Goal: Information Seeking & Learning: Learn about a topic

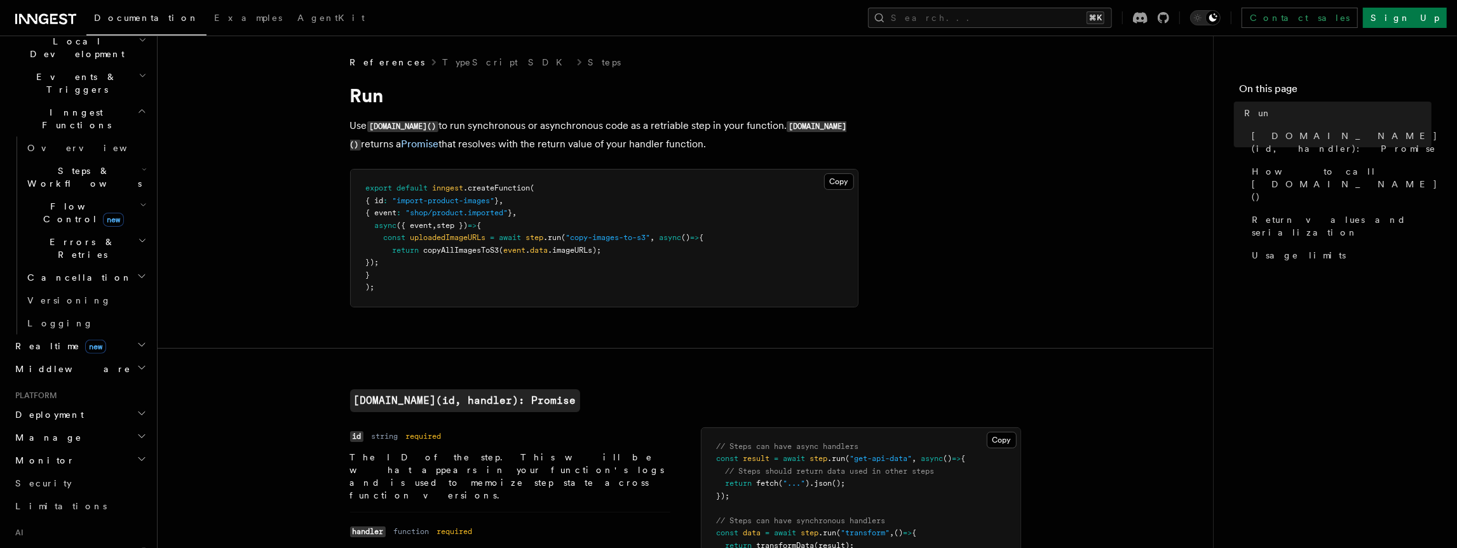
scroll to position [306, 0]
click at [145, 339] on icon "button" at bounding box center [142, 344] width 10 height 10
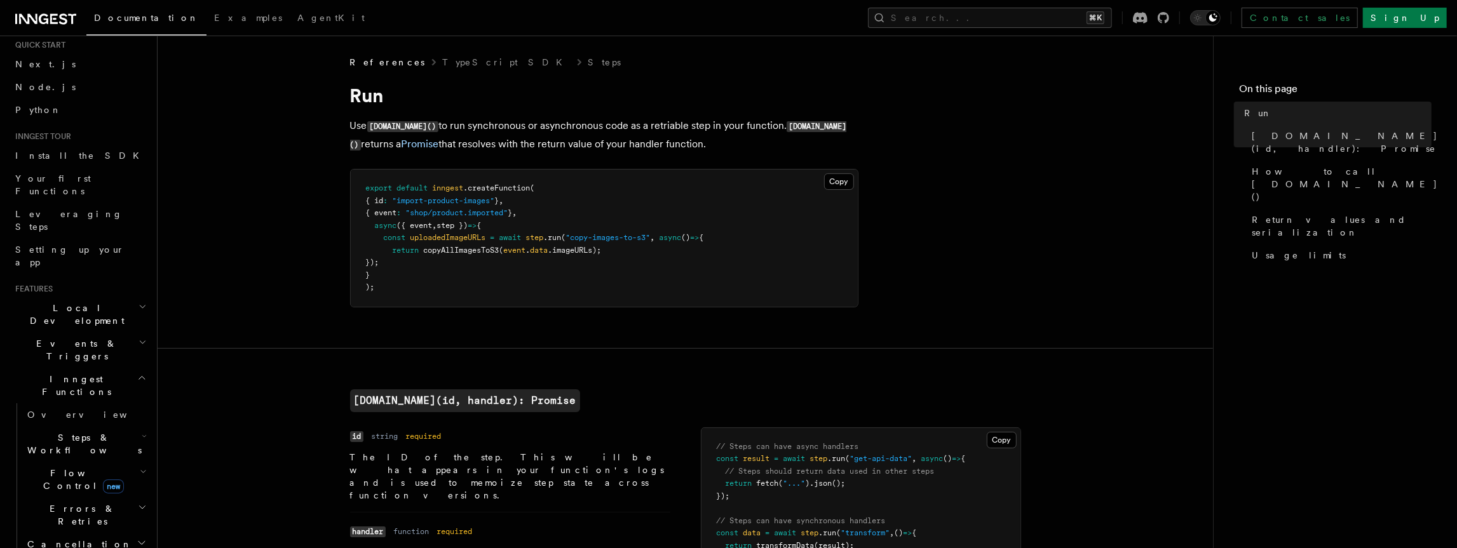
scroll to position [38, 0]
click at [103, 480] on span "new" at bounding box center [113, 487] width 21 height 14
click at [79, 498] on link "Overview" at bounding box center [91, 509] width 115 height 23
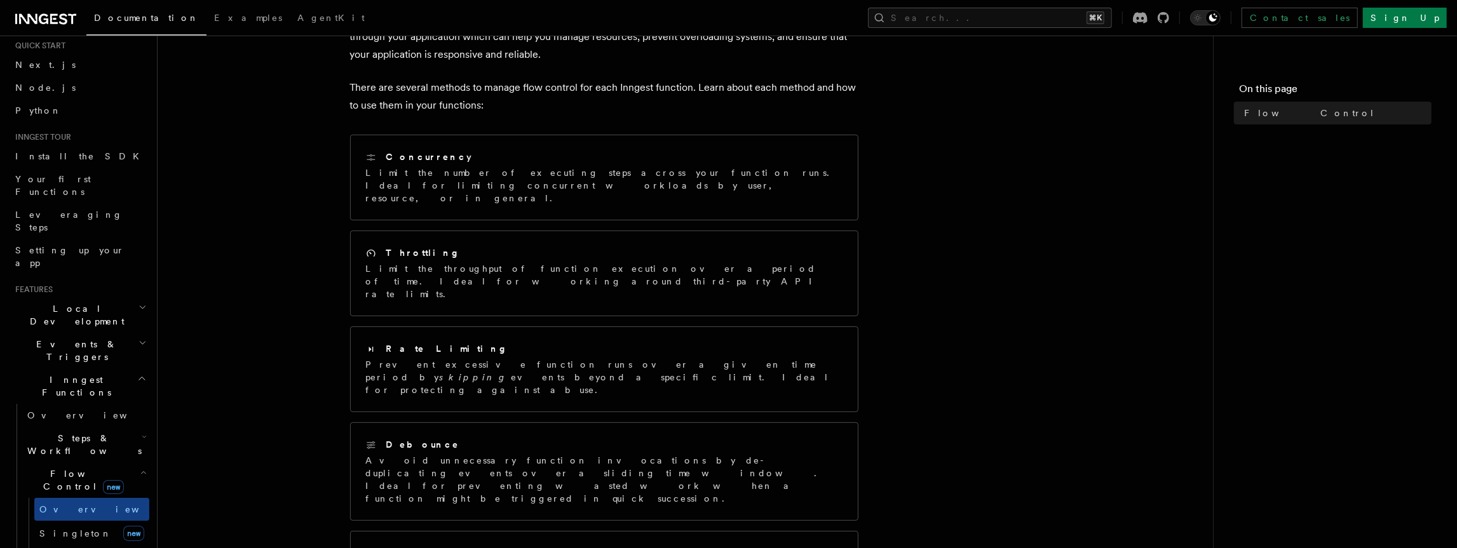
scroll to position [158, 0]
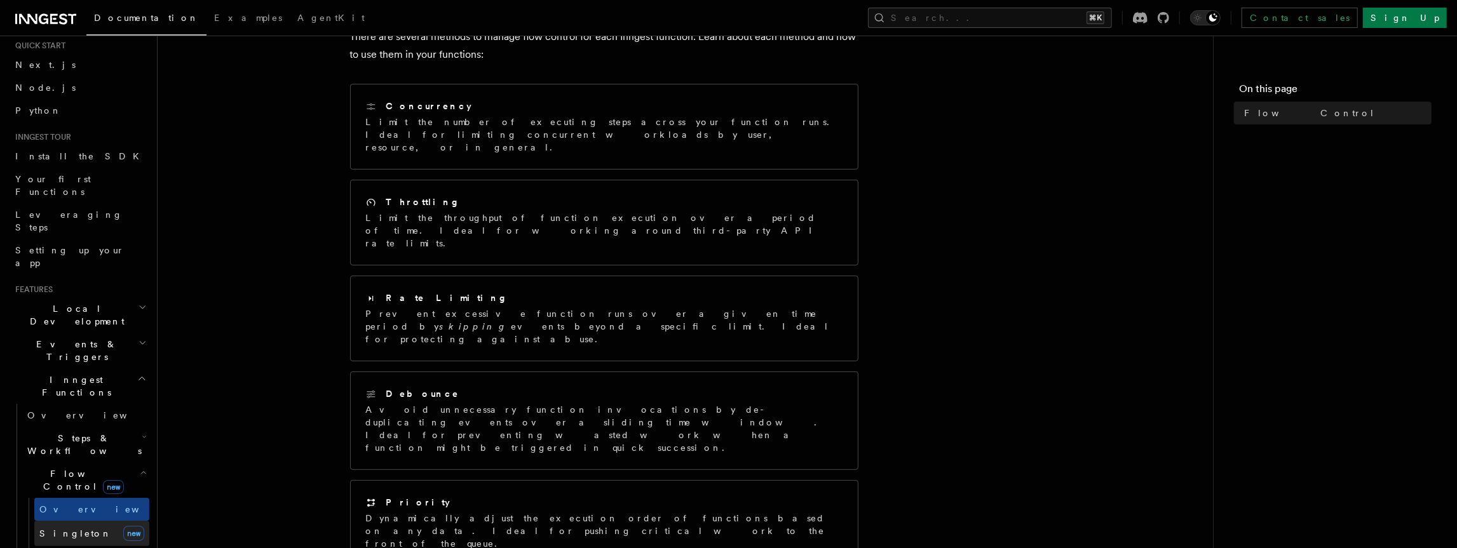
click at [64, 528] on span "Singleton" at bounding box center [75, 534] width 72 height 13
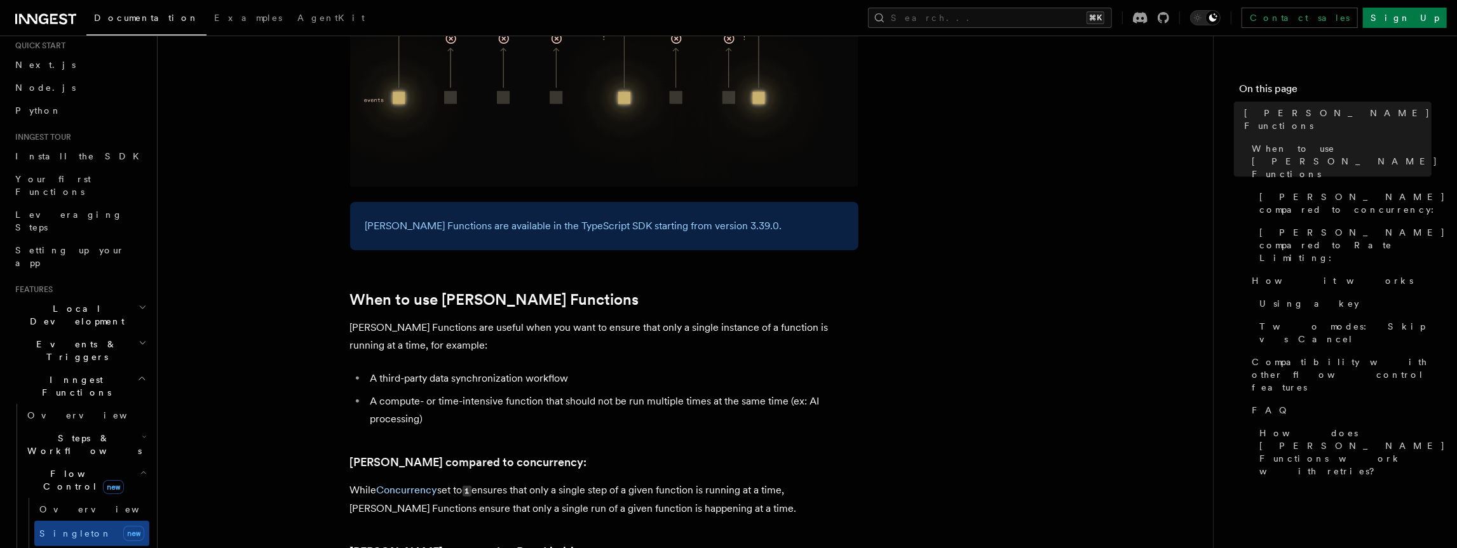
scroll to position [254, 0]
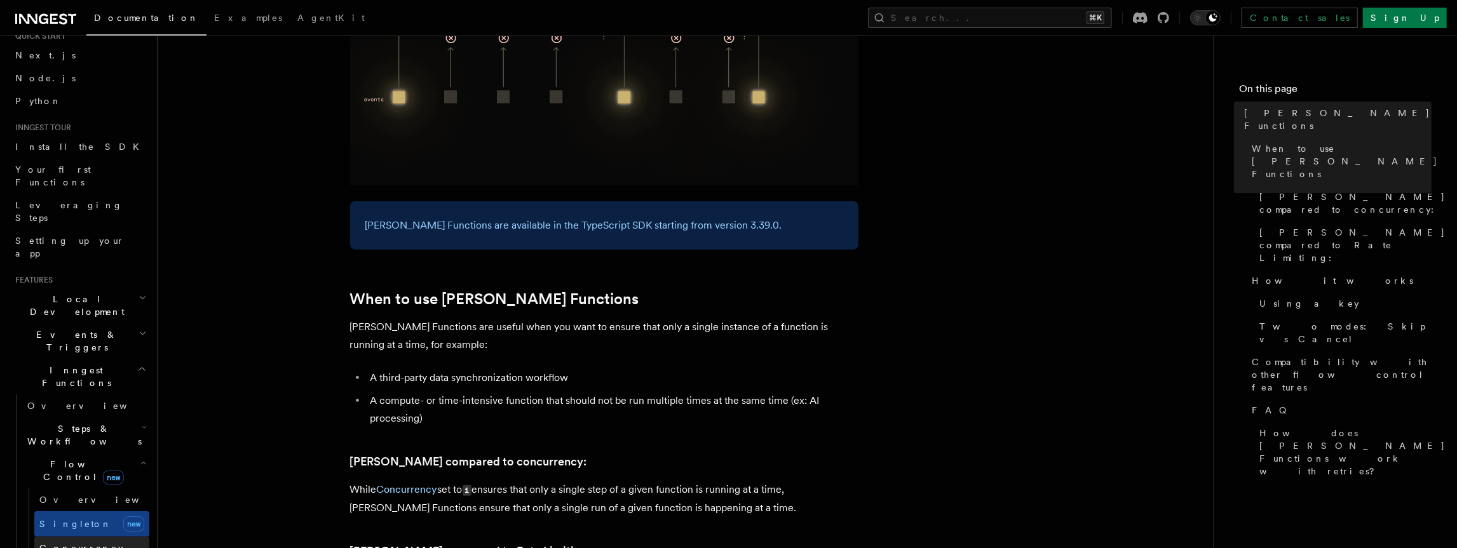
click at [100, 537] on link "Concurrency" at bounding box center [91, 548] width 115 height 23
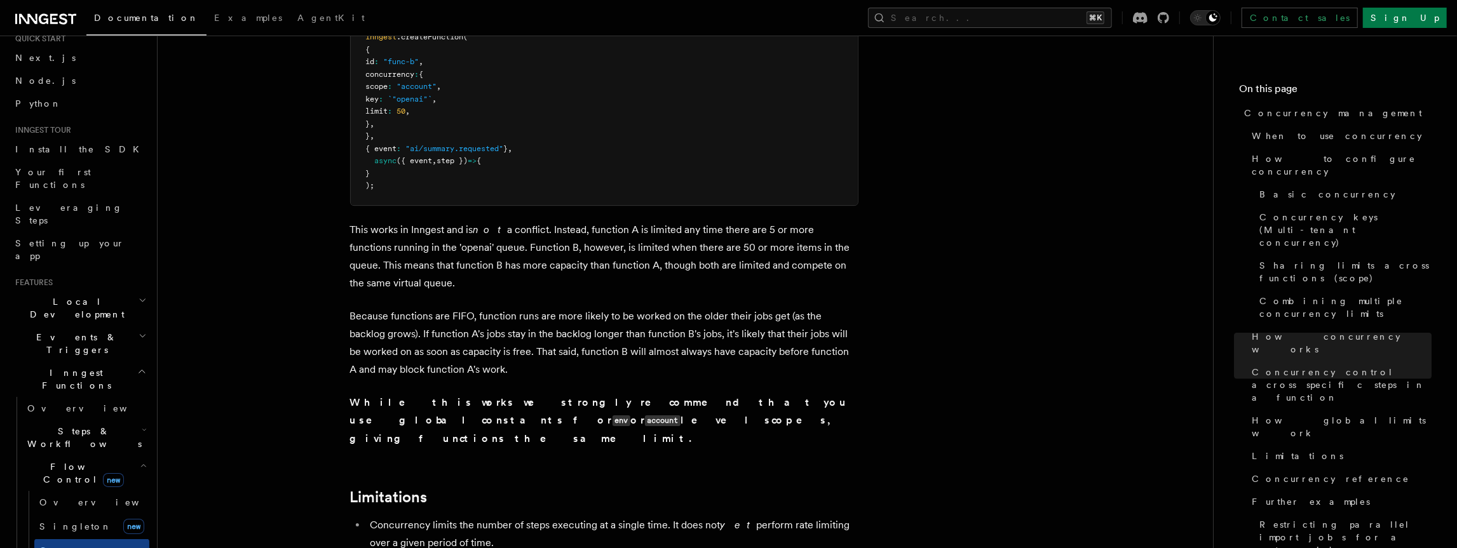
scroll to position [3784, 0]
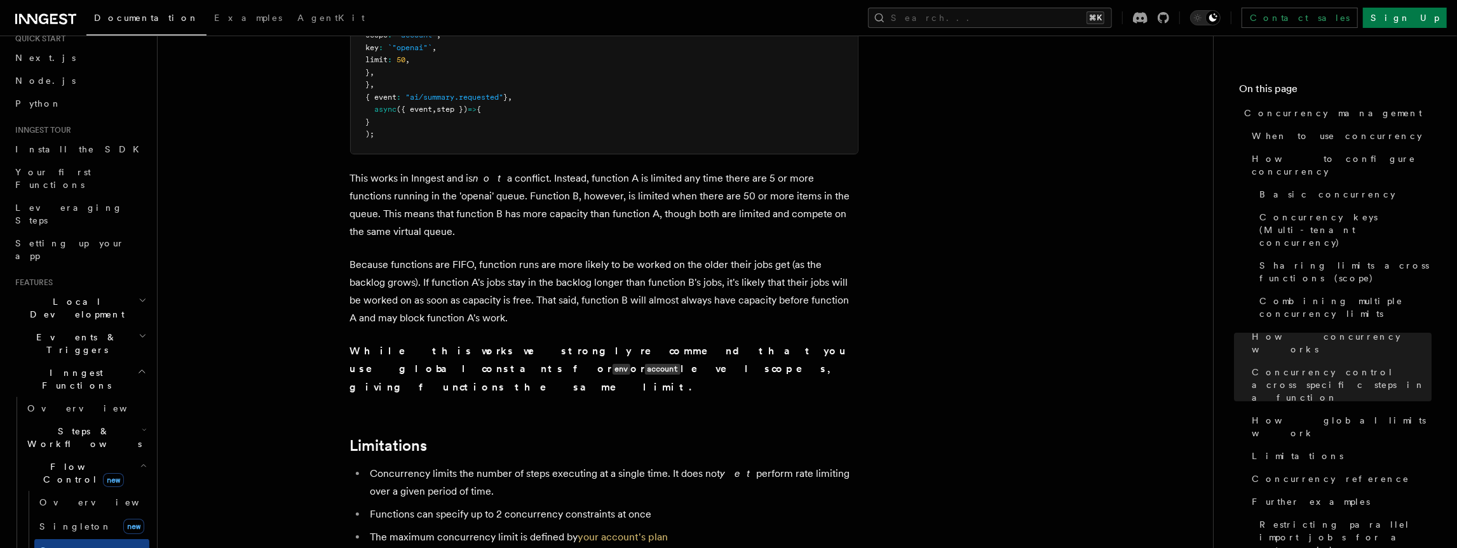
click at [799, 465] on li "Concurrency limits the number of steps executing at a single time. It does not …" at bounding box center [613, 483] width 492 height 36
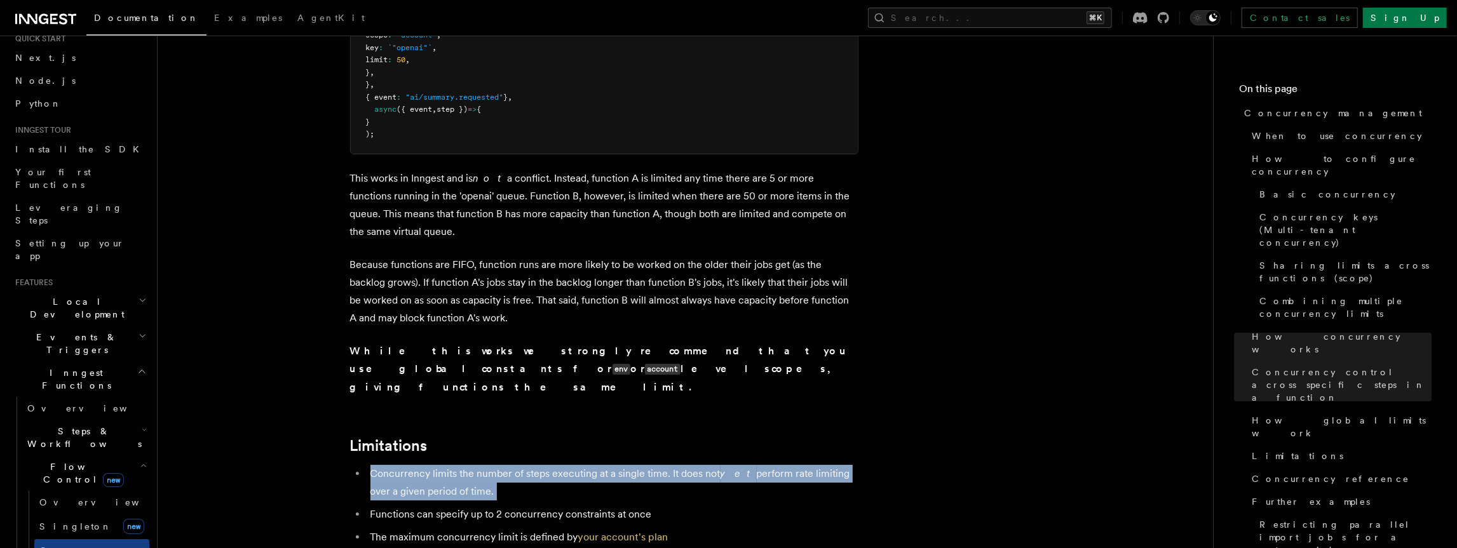
click at [799, 465] on li "Concurrency limits the number of steps executing at a single time. It does not …" at bounding box center [613, 483] width 492 height 36
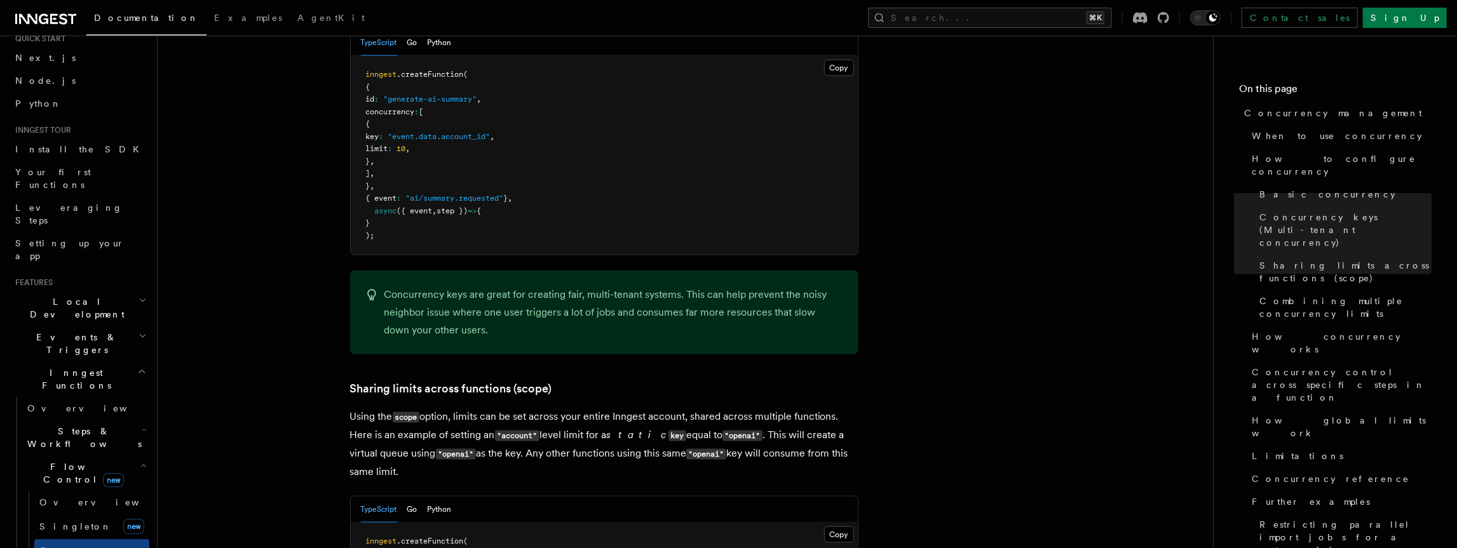
scroll to position [1195, 0]
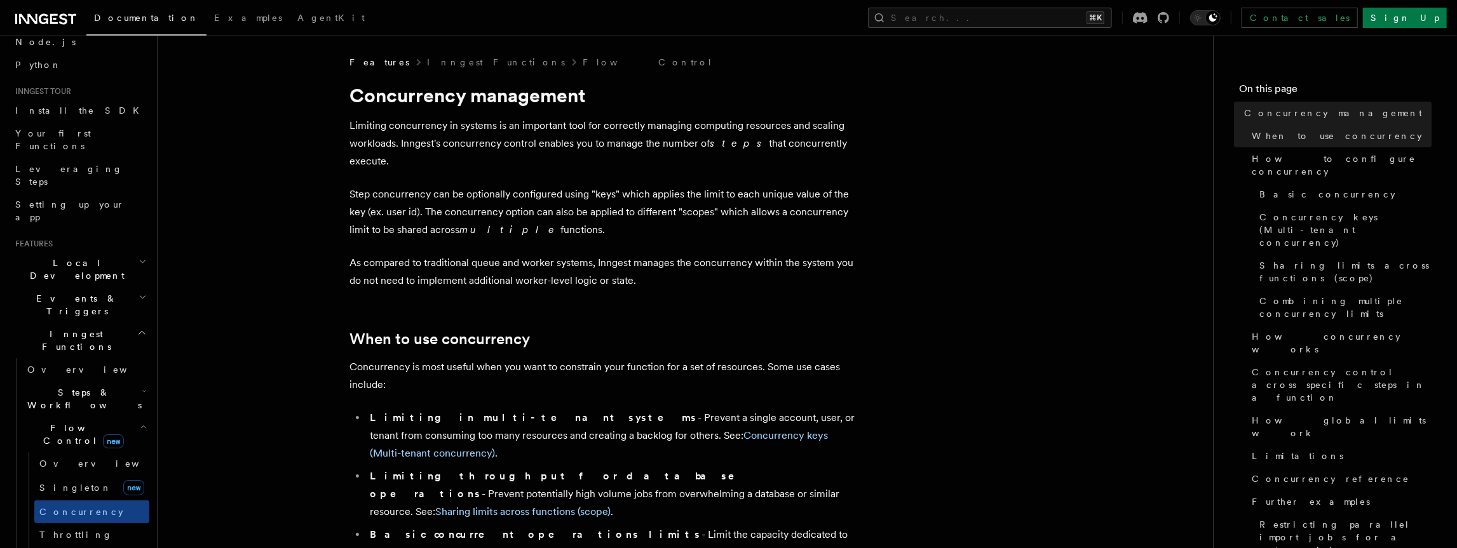
scroll to position [93, 0]
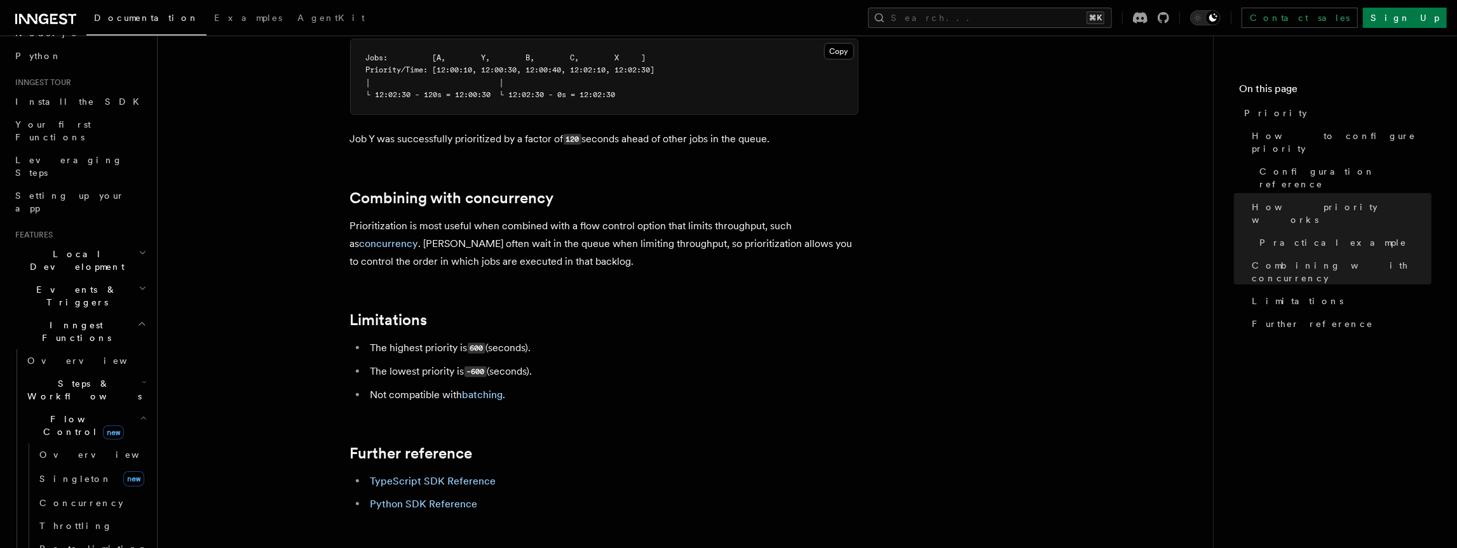
scroll to position [1232, 0]
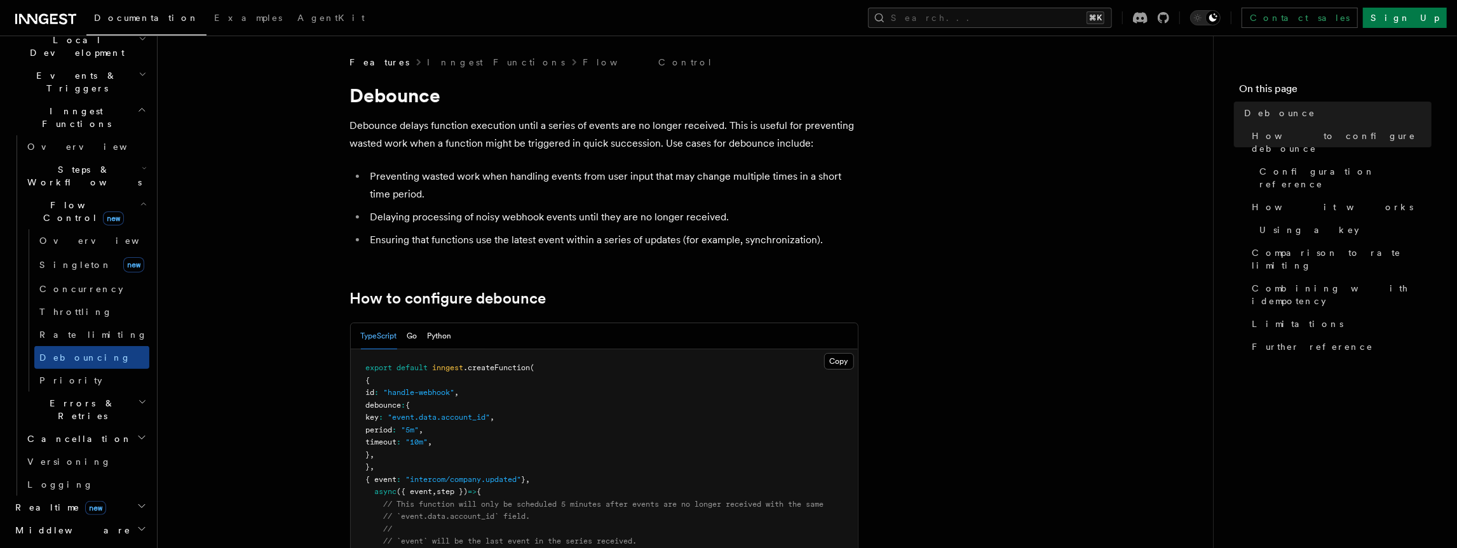
scroll to position [308, 0]
click at [133, 427] on h2 "Cancellation" at bounding box center [85, 438] width 127 height 23
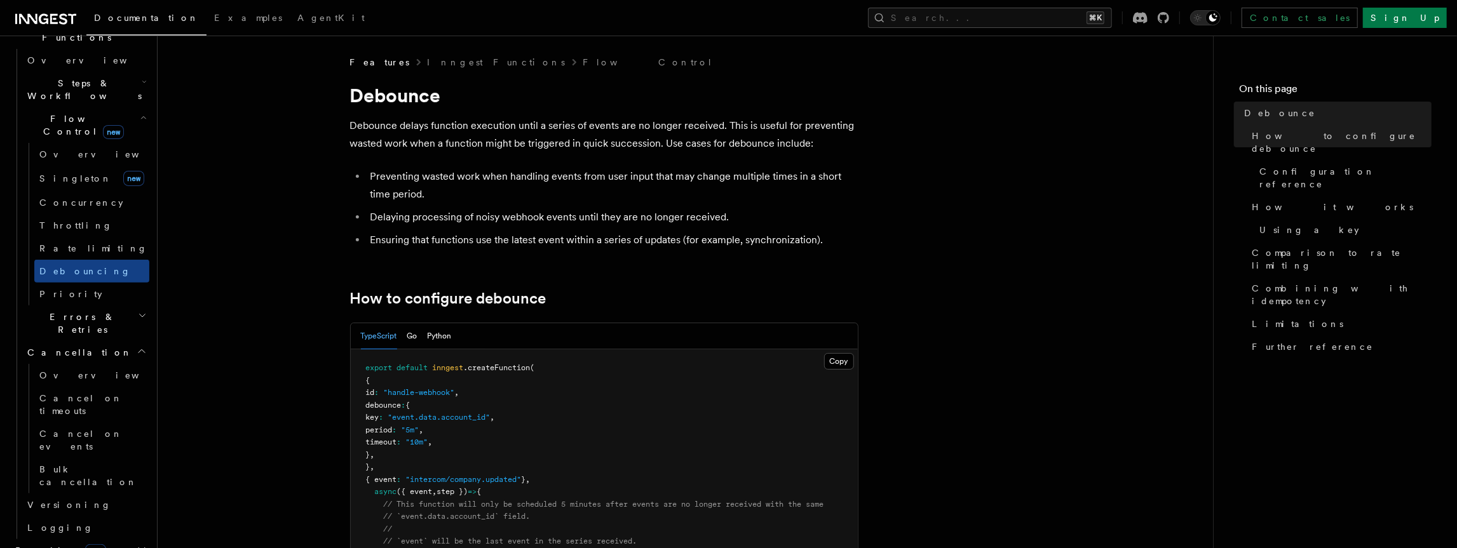
scroll to position [404, 0]
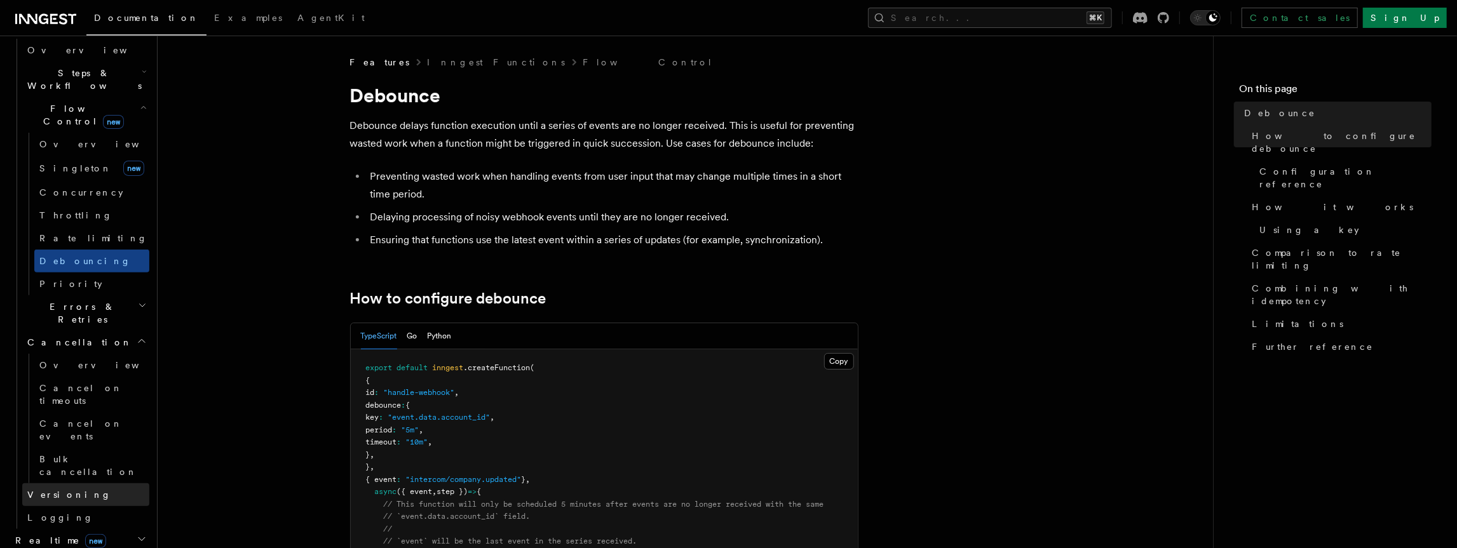
click at [111, 484] on link "Versioning" at bounding box center [85, 495] width 127 height 23
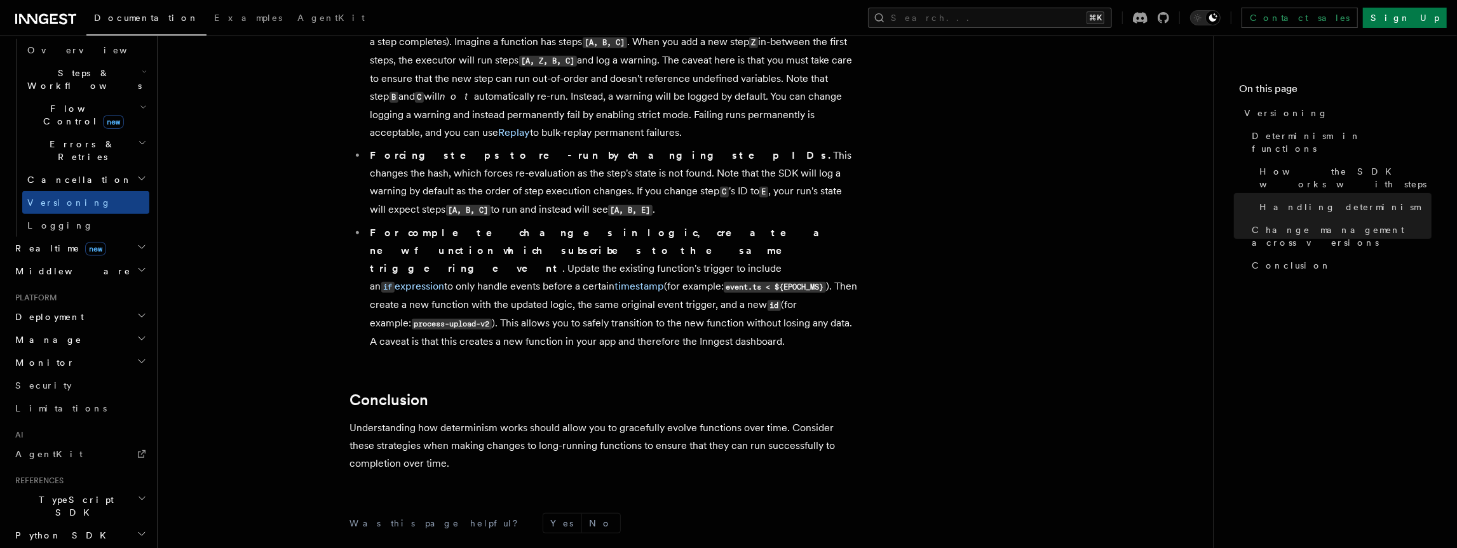
scroll to position [1035, 0]
